Goal: Ask a question: Seek information or help from site administrators or community

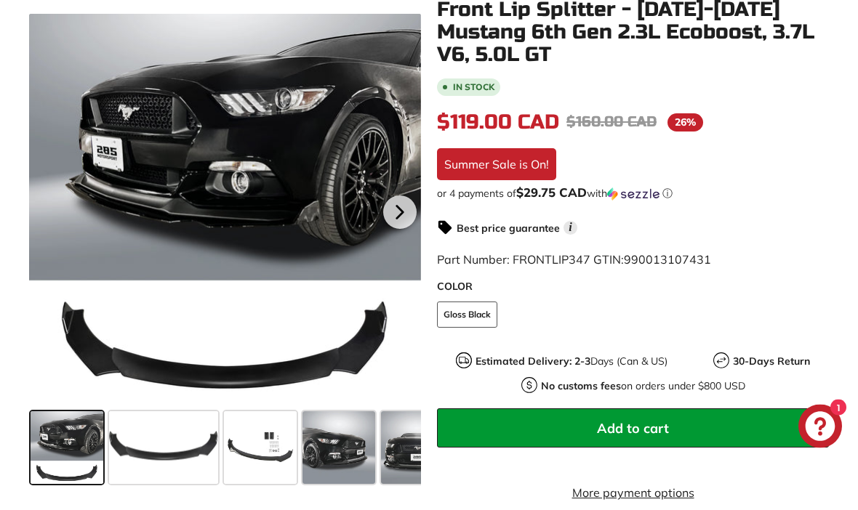
scroll to position [305, 0]
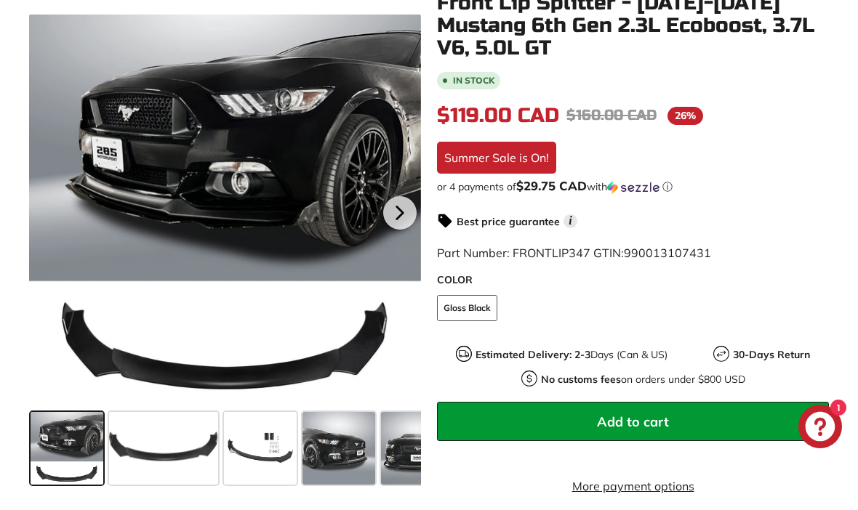
click at [127, 360] on div at bounding box center [225, 211] width 392 height 392
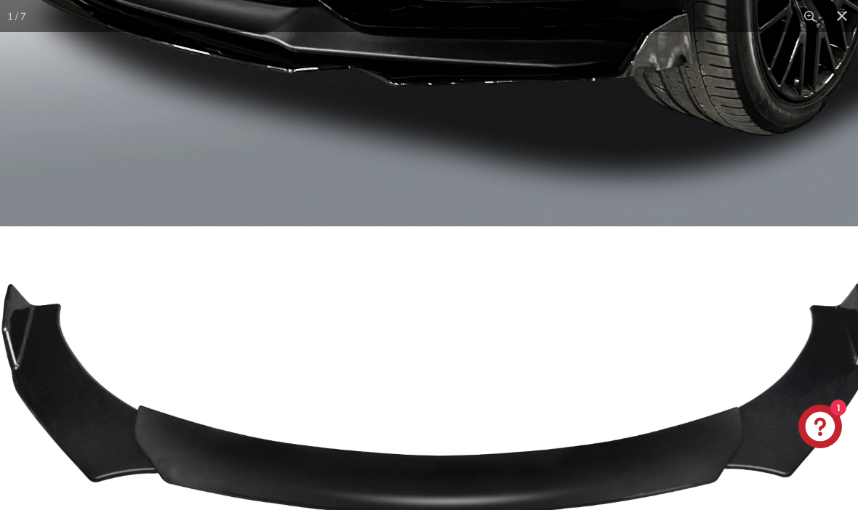
click at [723, 306] on img at bounding box center [437, 38] width 1046 height 1046
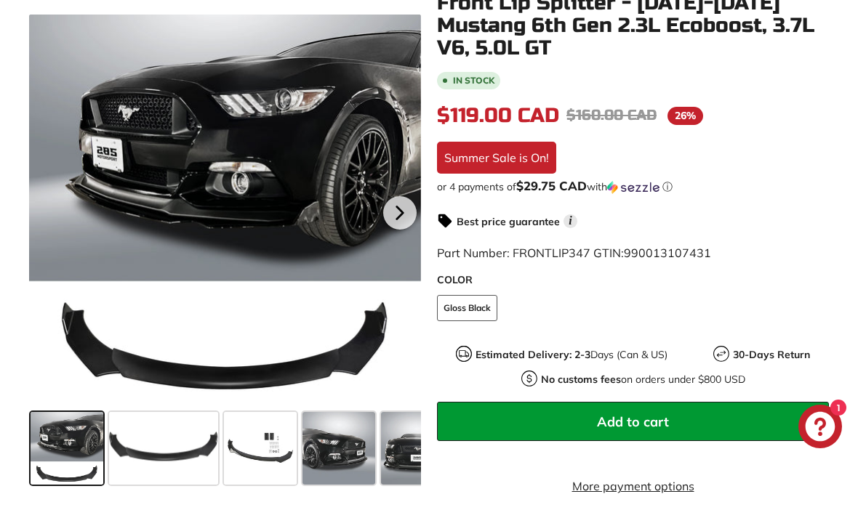
click at [265, 457] on span at bounding box center [260, 448] width 73 height 73
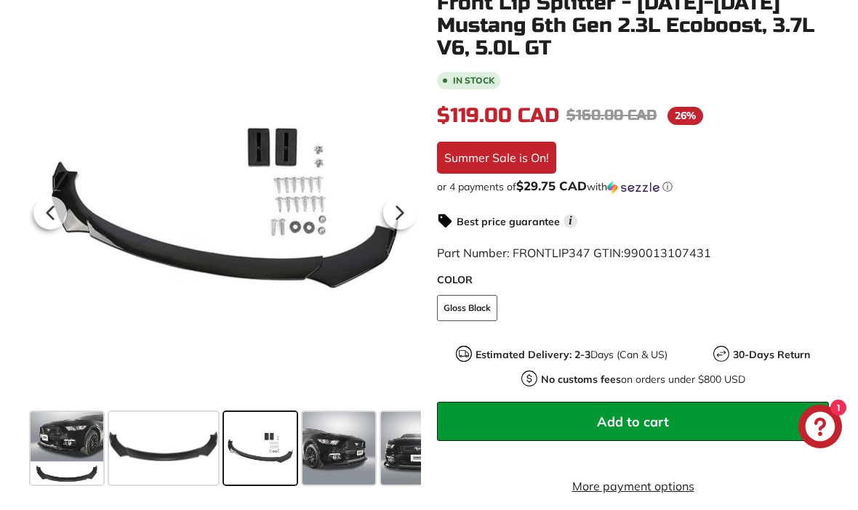
click at [182, 295] on div at bounding box center [225, 211] width 392 height 392
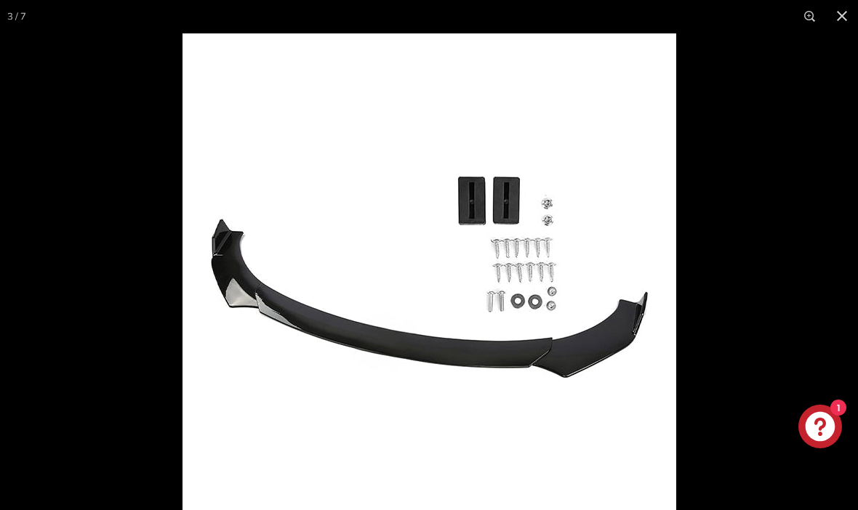
click at [840, 15] on button at bounding box center [842, 16] width 32 height 32
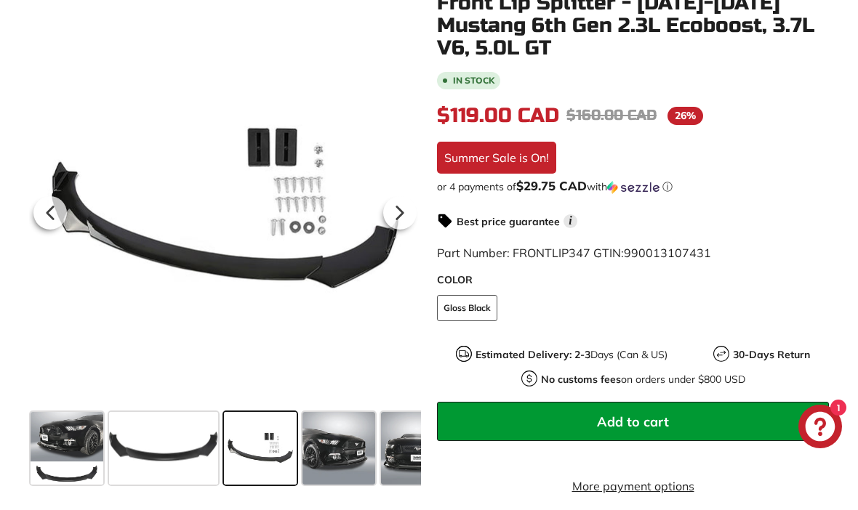
click at [821, 448] on icon "Chat window" at bounding box center [820, 427] width 42 height 42
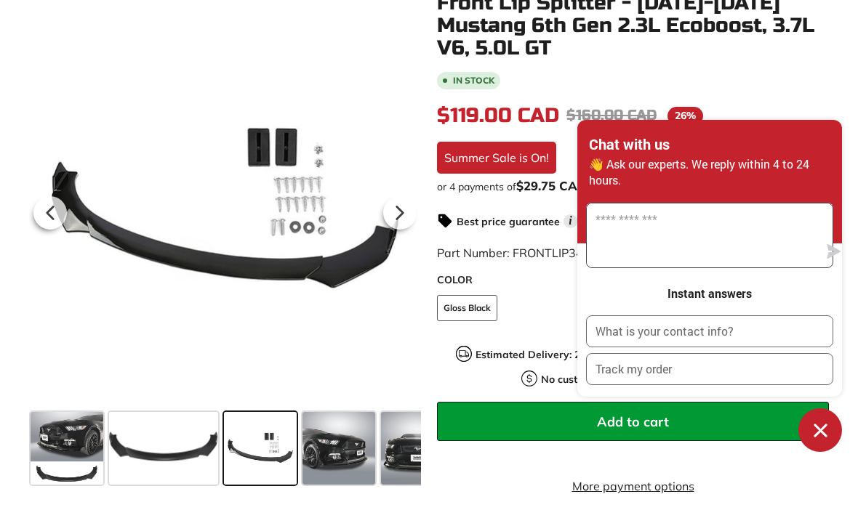
click at [749, 267] on textarea "Message us" at bounding box center [702, 235] width 231 height 64
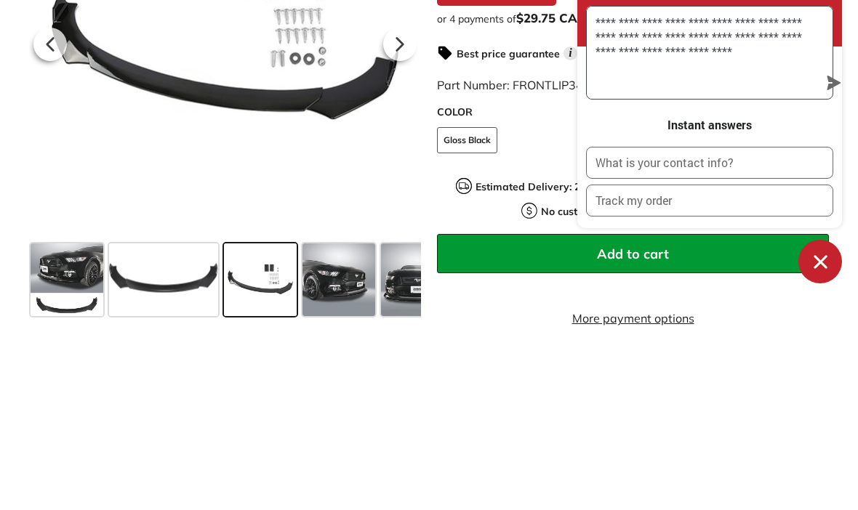
type textarea "**********"
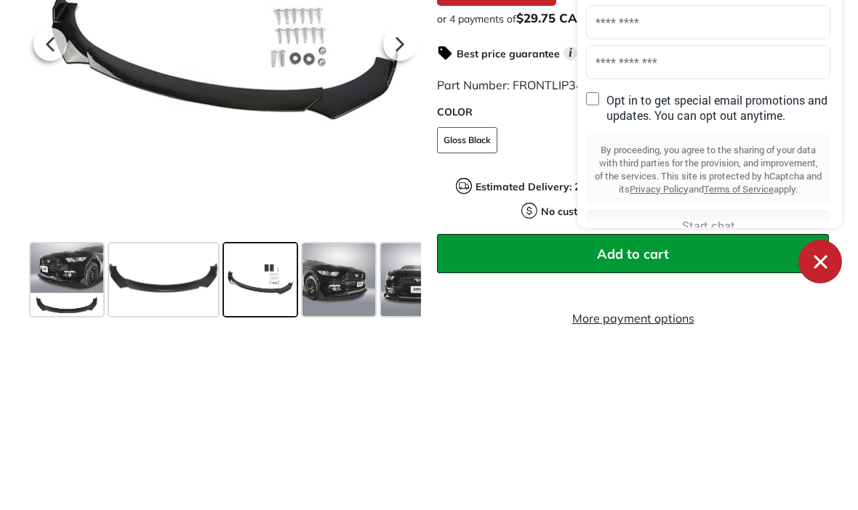
type input "*****"
click at [689, 174] on input "text" at bounding box center [708, 191] width 244 height 34
type input "*******"
click at [700, 214] on input "text" at bounding box center [708, 231] width 244 height 34
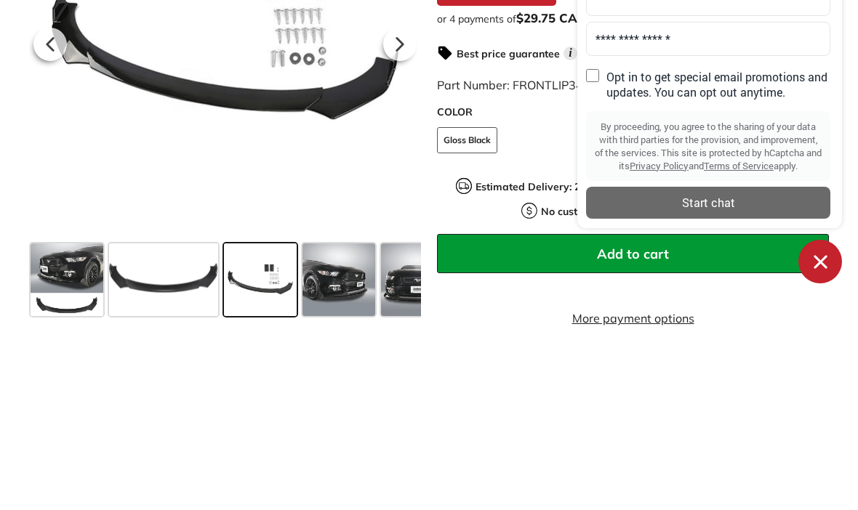
scroll to position [28, 0]
type input "**********"
click at [716, 363] on div "Start chat" at bounding box center [708, 371] width 227 height 16
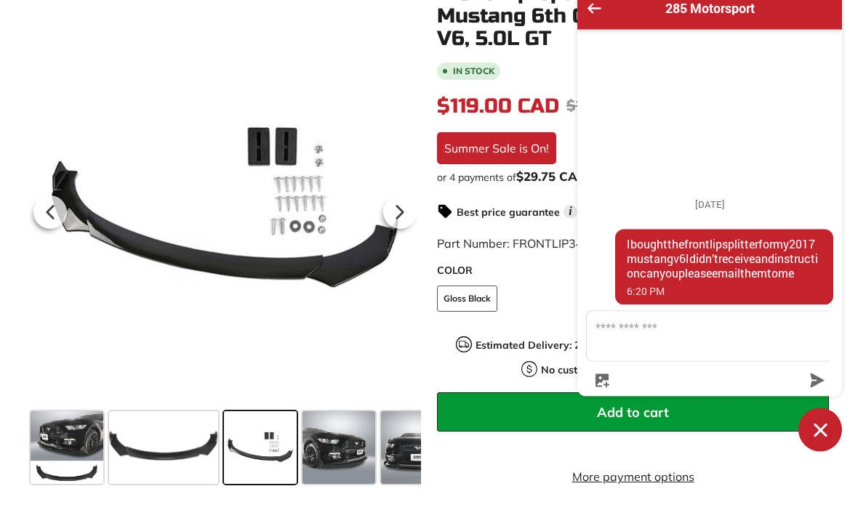
scroll to position [330, 0]
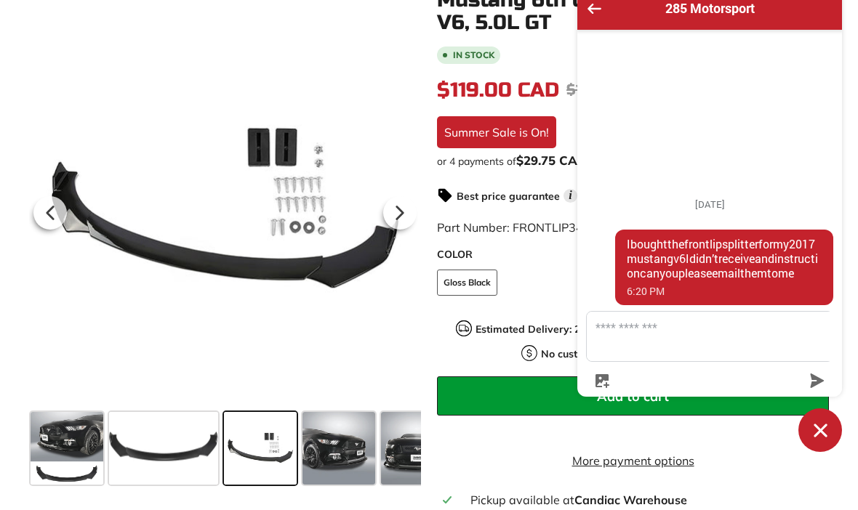
click at [49, 210] on icon at bounding box center [49, 212] width 33 height 33
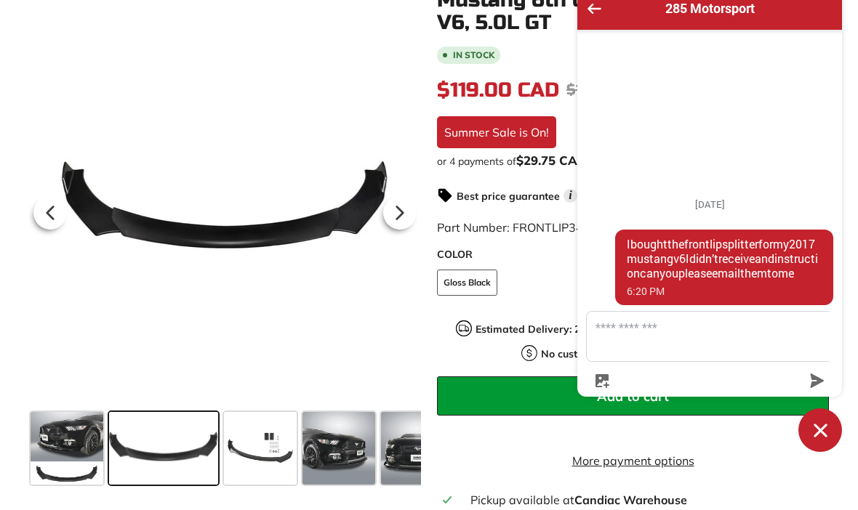
click at [62, 221] on icon at bounding box center [49, 212] width 33 height 33
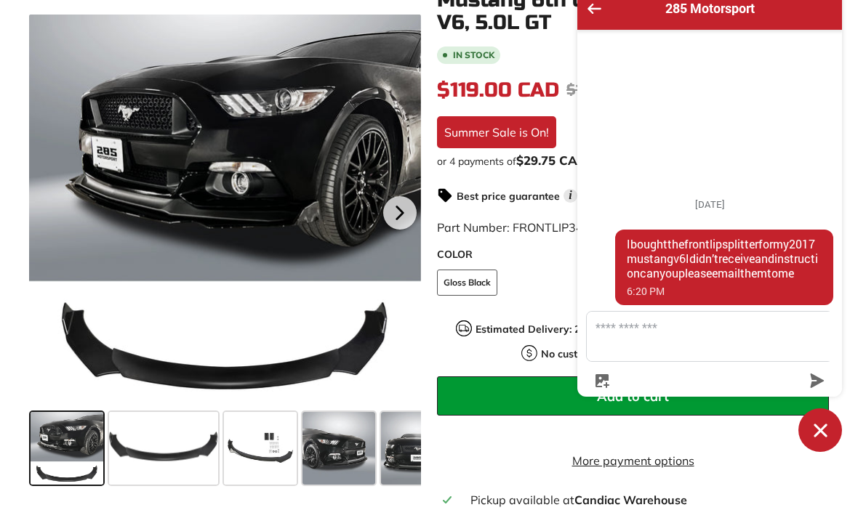
click at [404, 214] on icon at bounding box center [399, 212] width 33 height 33
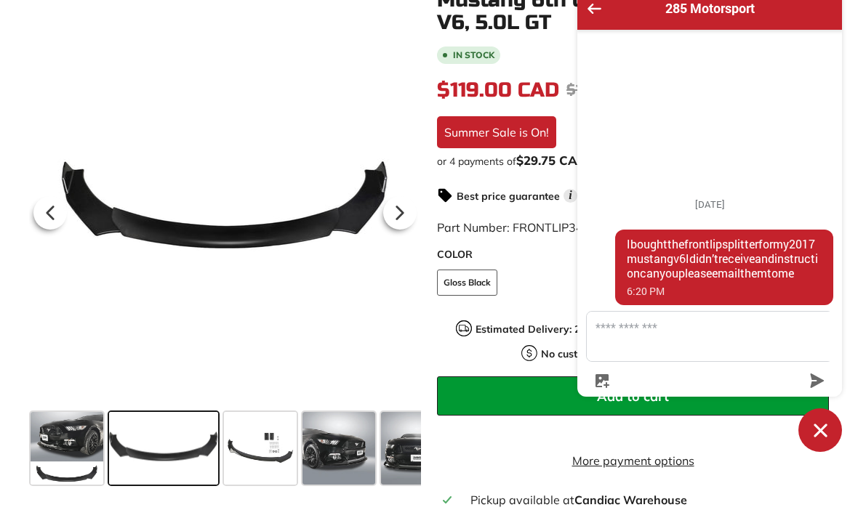
click at [403, 225] on icon at bounding box center [399, 212] width 33 height 33
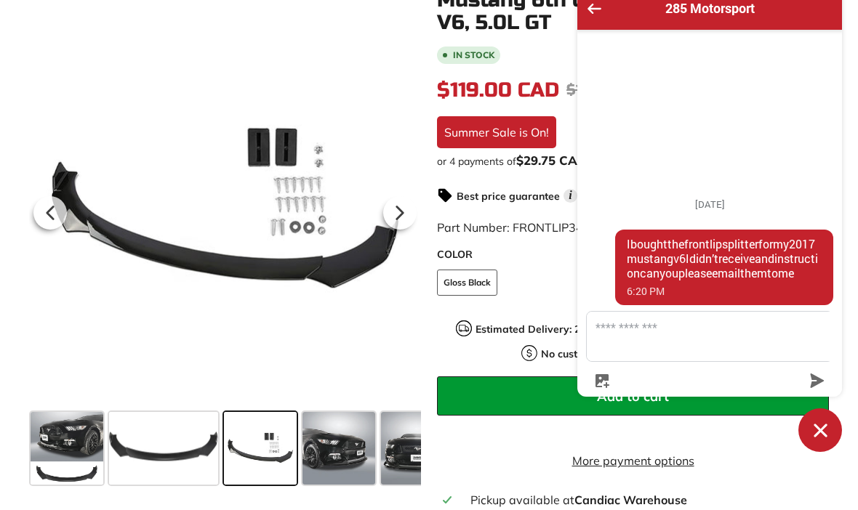
click at [406, 211] on icon at bounding box center [399, 212] width 33 height 33
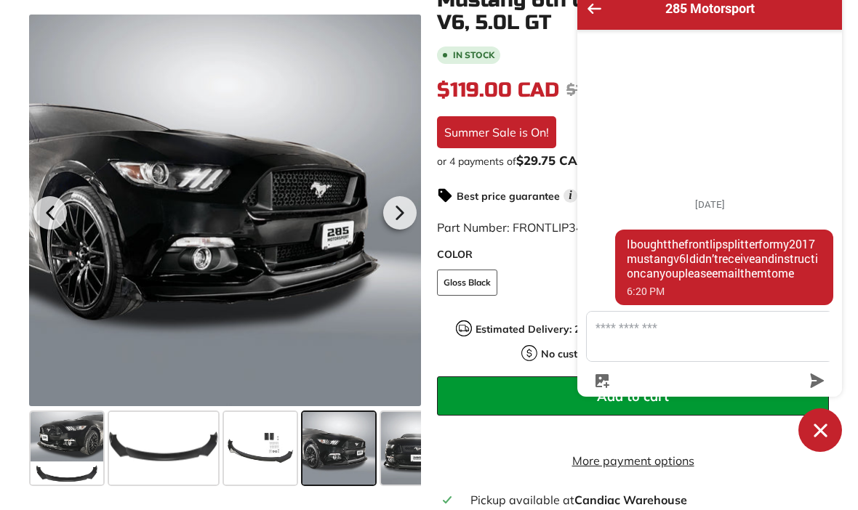
click at [399, 211] on icon at bounding box center [400, 212] width 6 height 12
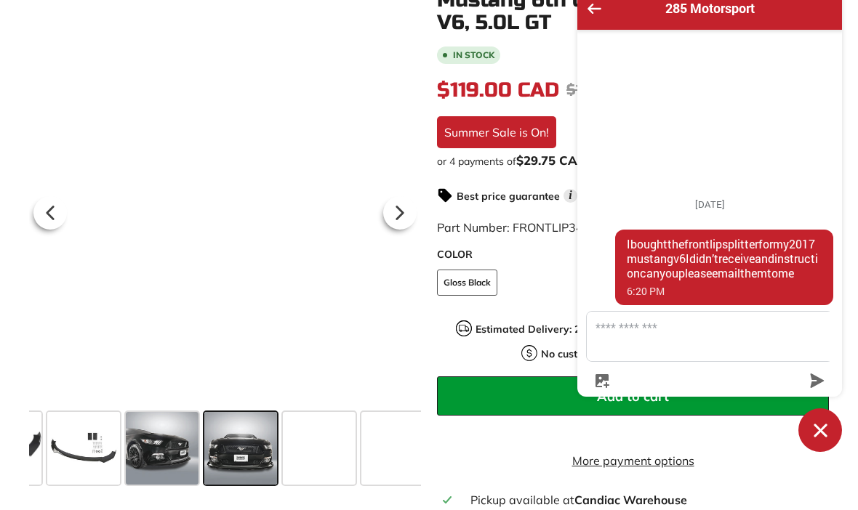
scroll to position [0, 192]
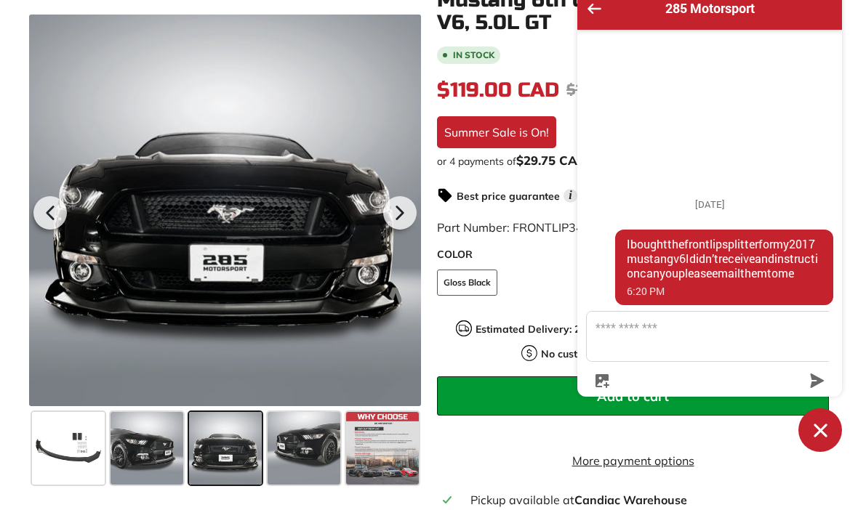
click at [393, 217] on icon at bounding box center [399, 212] width 33 height 33
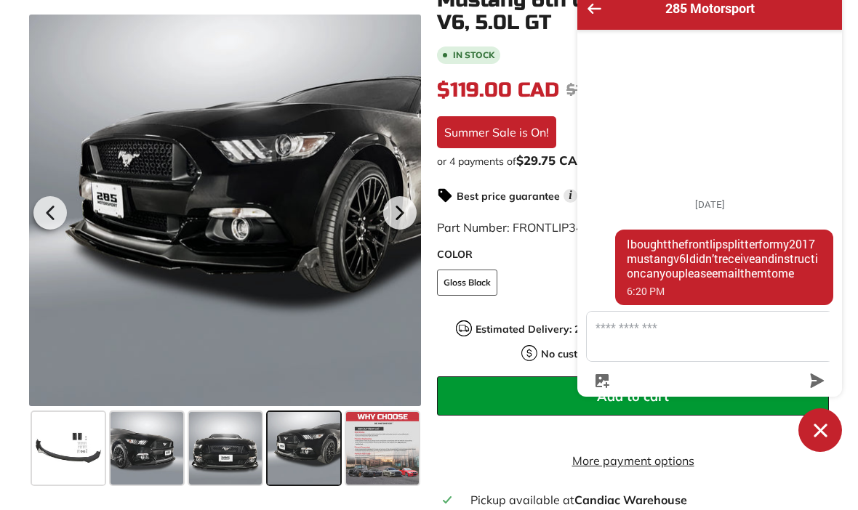
click at [398, 203] on icon at bounding box center [399, 212] width 33 height 33
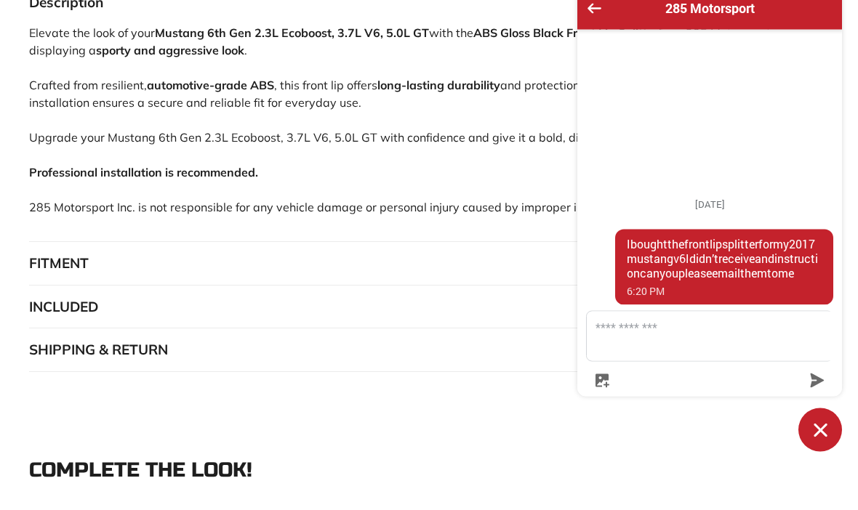
scroll to position [1039, 0]
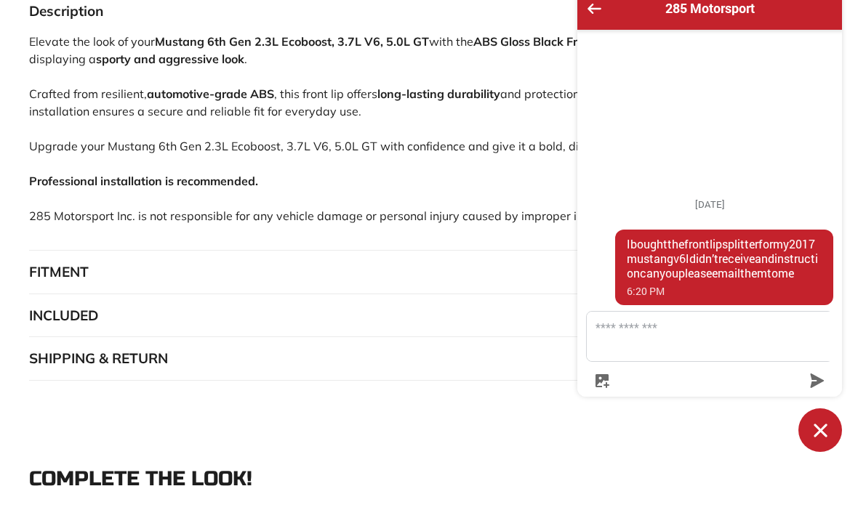
click at [57, 281] on button "FITMENT" at bounding box center [428, 273] width 799 height 44
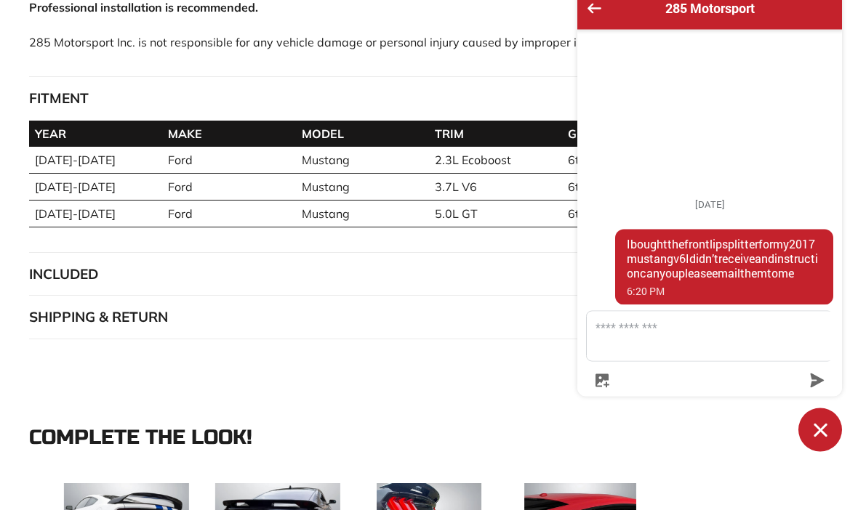
click at [57, 282] on button "INCLUDED" at bounding box center [428, 276] width 799 height 44
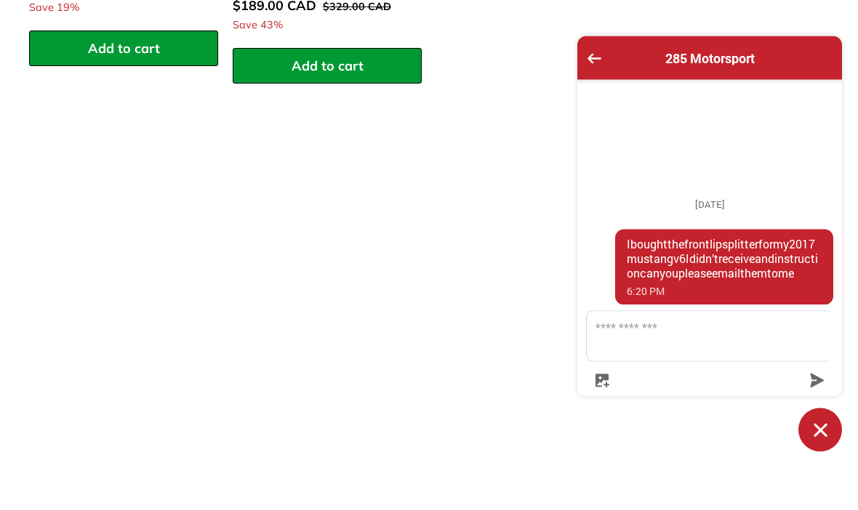
scroll to position [2523, 0]
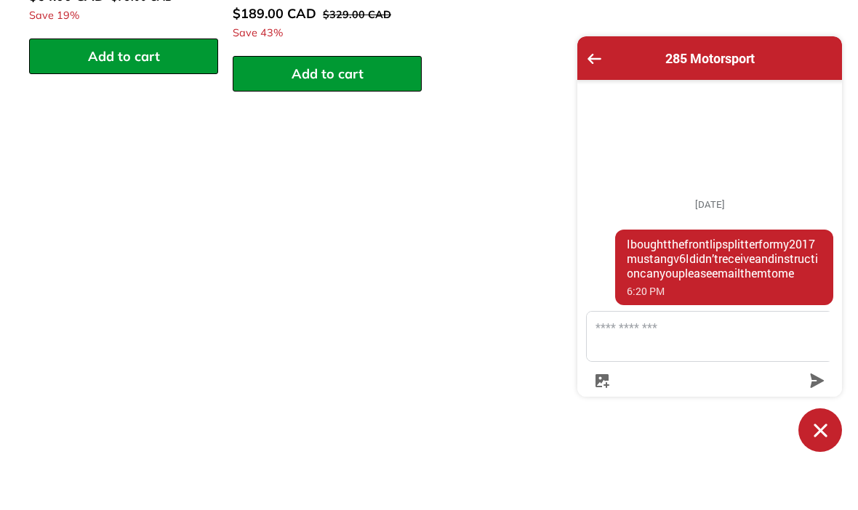
click at [816, 427] on icon "Chat window" at bounding box center [819, 430] width 13 height 13
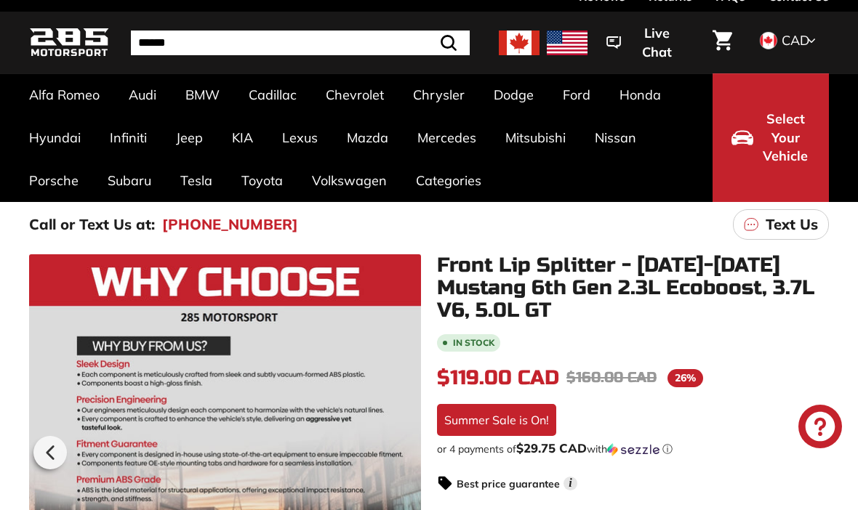
scroll to position [0, 0]
